Goal: Obtain resource: Obtain resource

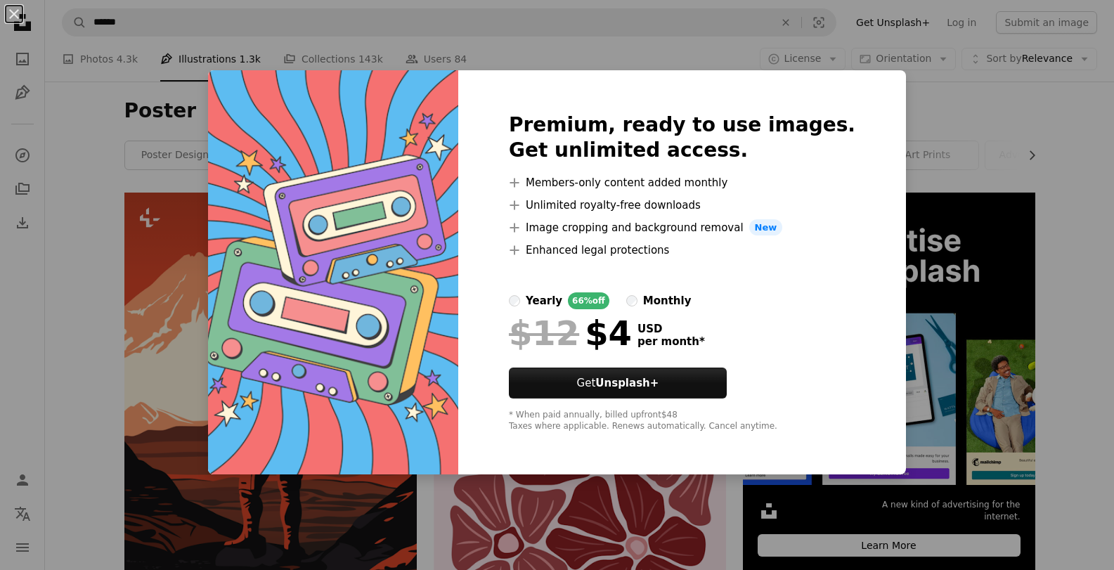
scroll to position [1054, 0]
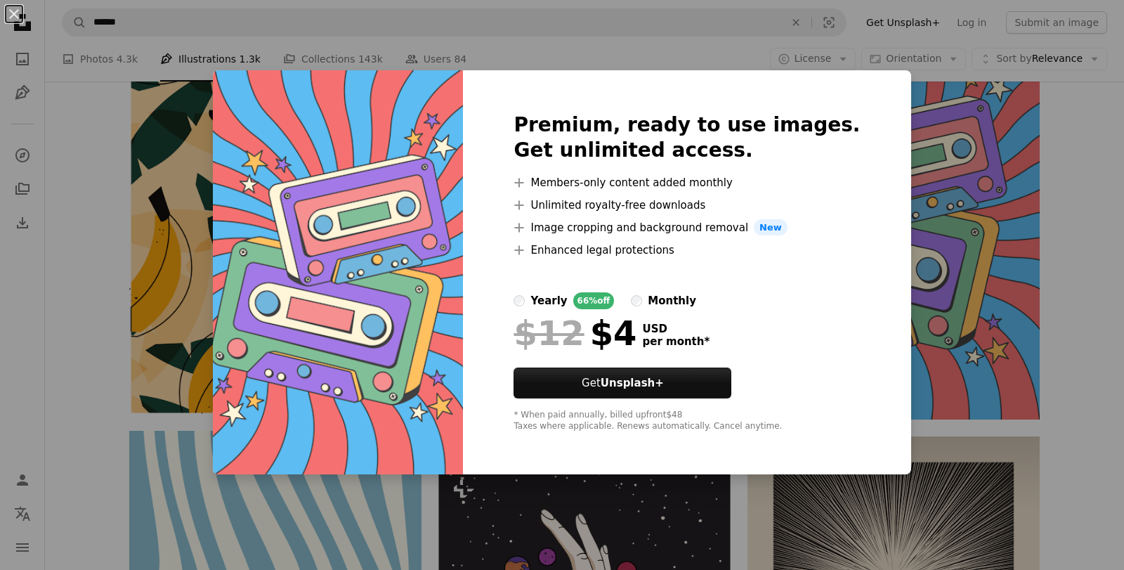
click at [936, 178] on div "An X shape Premium, ready to use images. Get unlimited access. A plus sign Memb…" at bounding box center [562, 285] width 1124 height 570
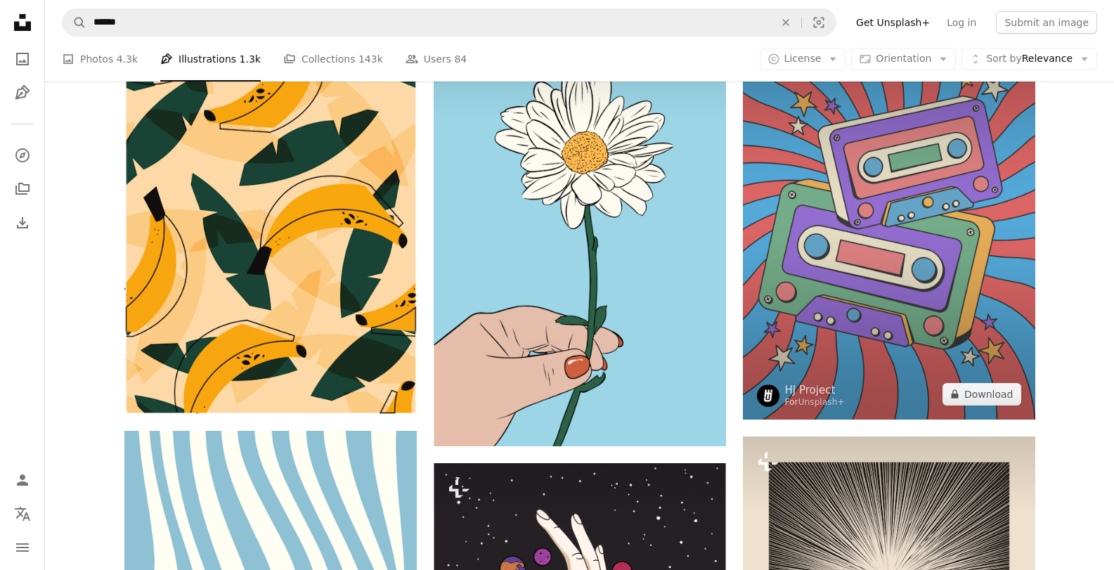
click at [829, 299] on img at bounding box center [889, 215] width 292 height 409
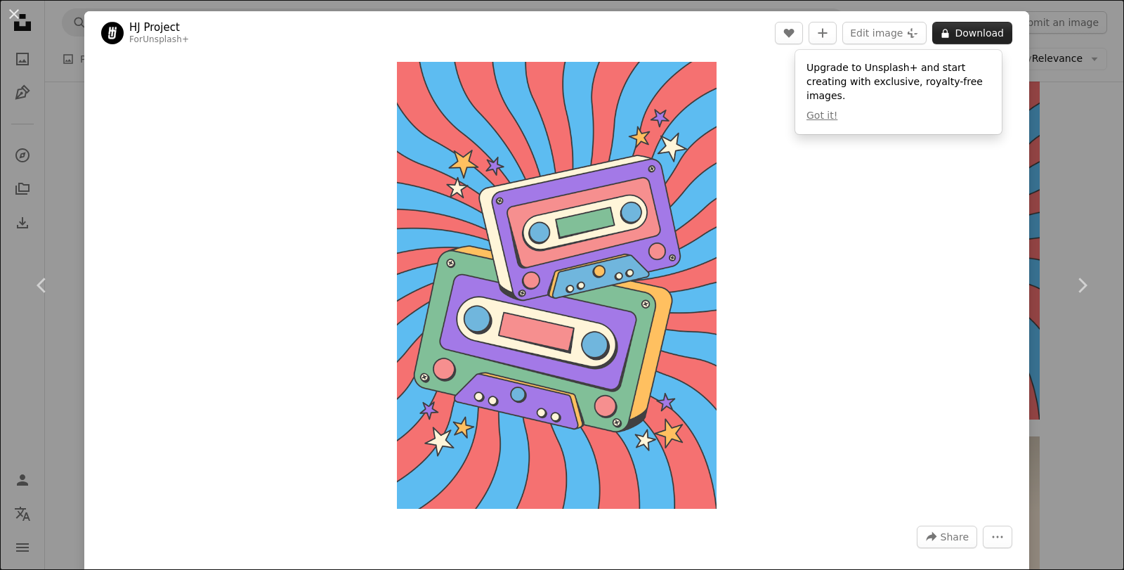
click at [941, 38] on icon "A lock" at bounding box center [945, 33] width 11 height 11
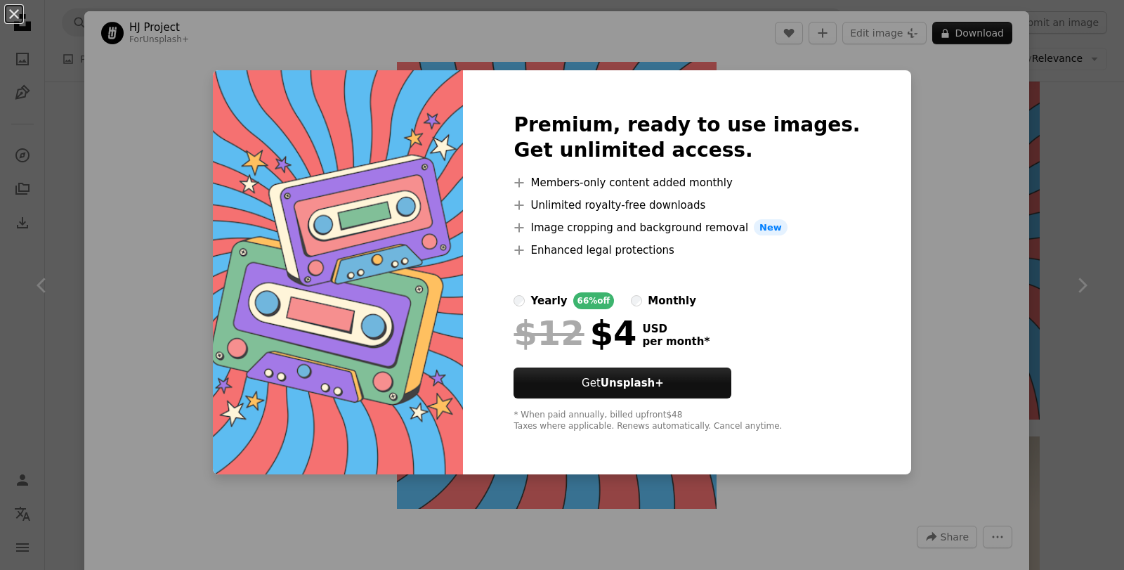
click at [915, 211] on div "An X shape Premium, ready to use images. Get unlimited access. A plus sign Memb…" at bounding box center [562, 285] width 1124 height 570
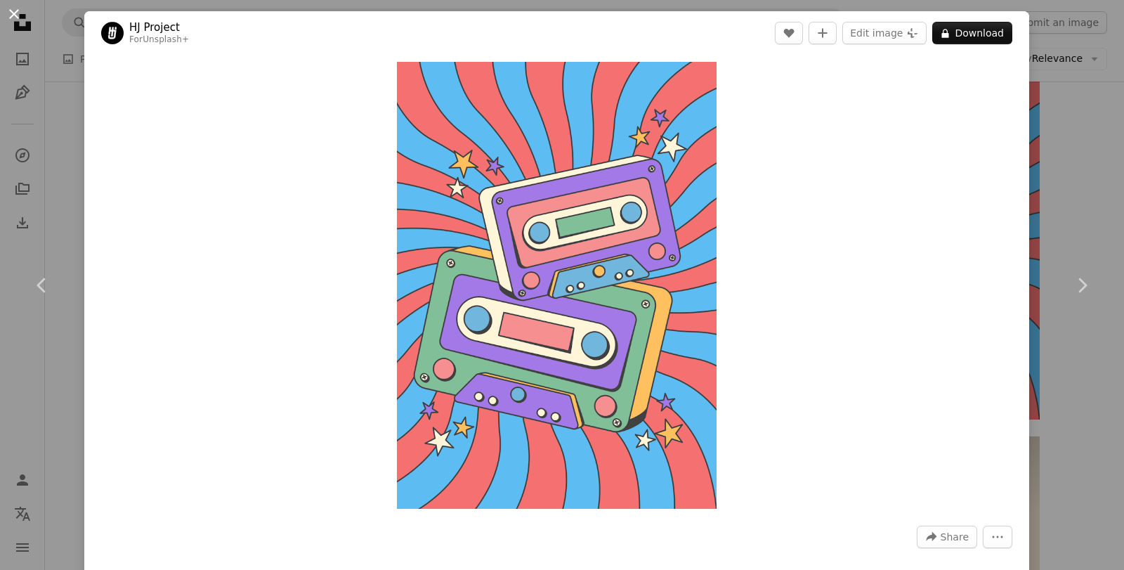
click at [22, 6] on button "An X shape" at bounding box center [14, 14] width 17 height 17
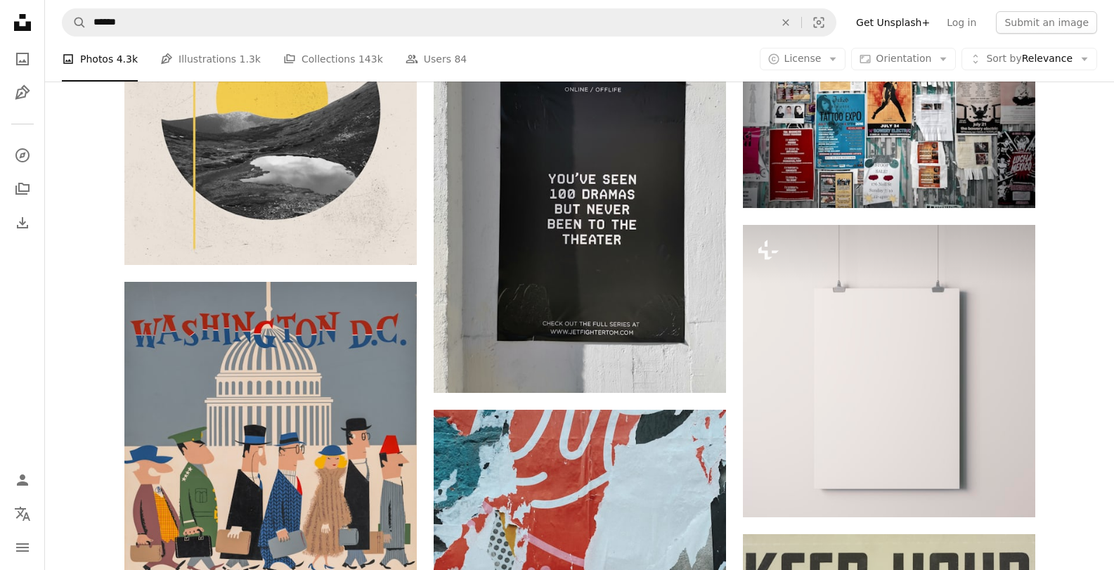
scroll to position [2114, 0]
